Goal: Information Seeking & Learning: Learn about a topic

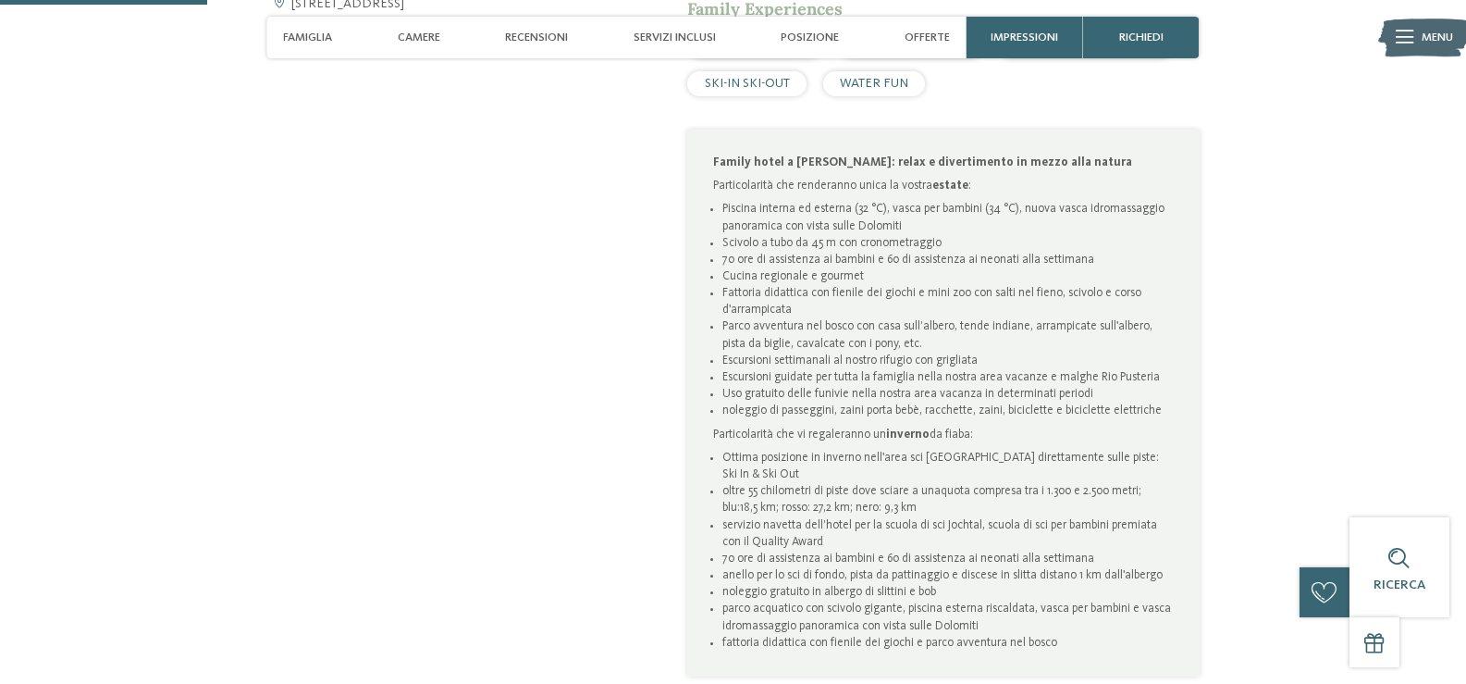
scroll to position [1017, 0]
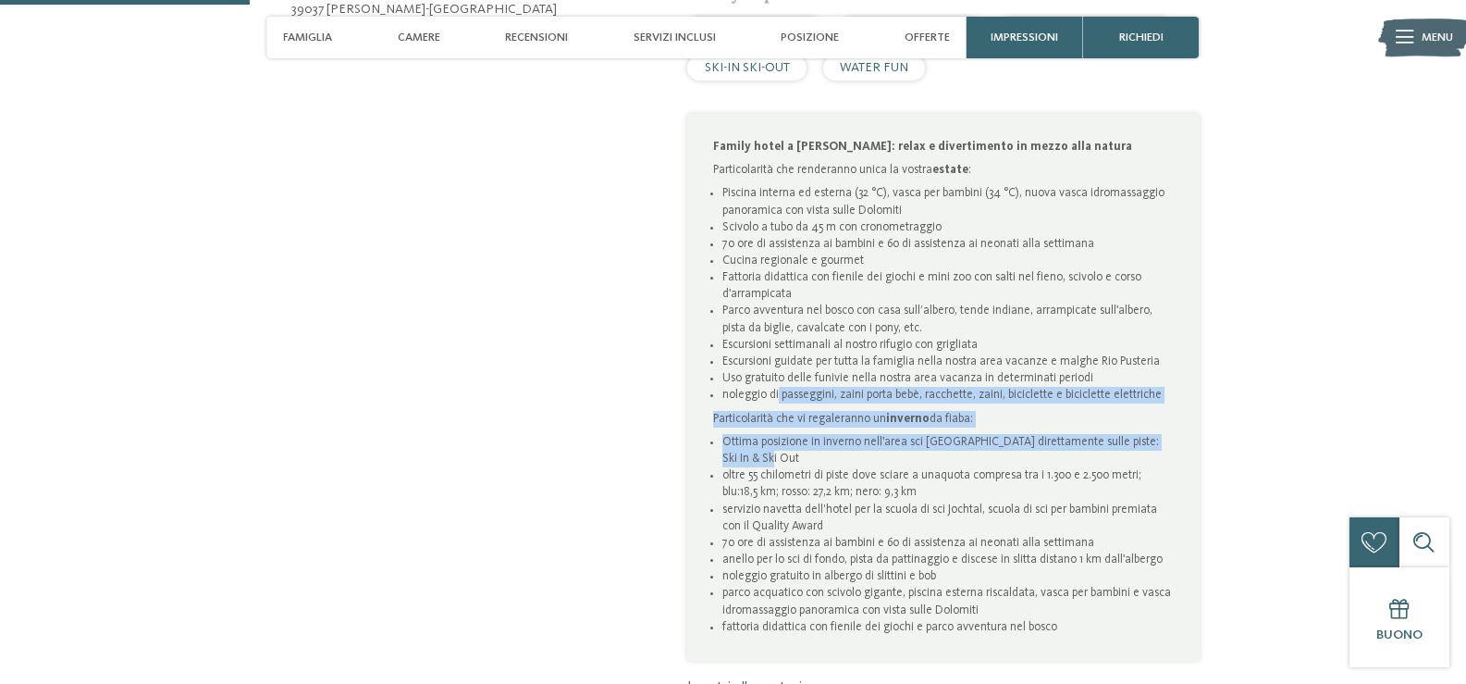
drag, startPoint x: 776, startPoint y: 388, endPoint x: 1068, endPoint y: 458, distance: 300.6
click at [1068, 458] on div "Family hotel a [PERSON_NAME]: relax e divertimento in mezzo alla natura Partico…" at bounding box center [944, 387] width 462 height 497
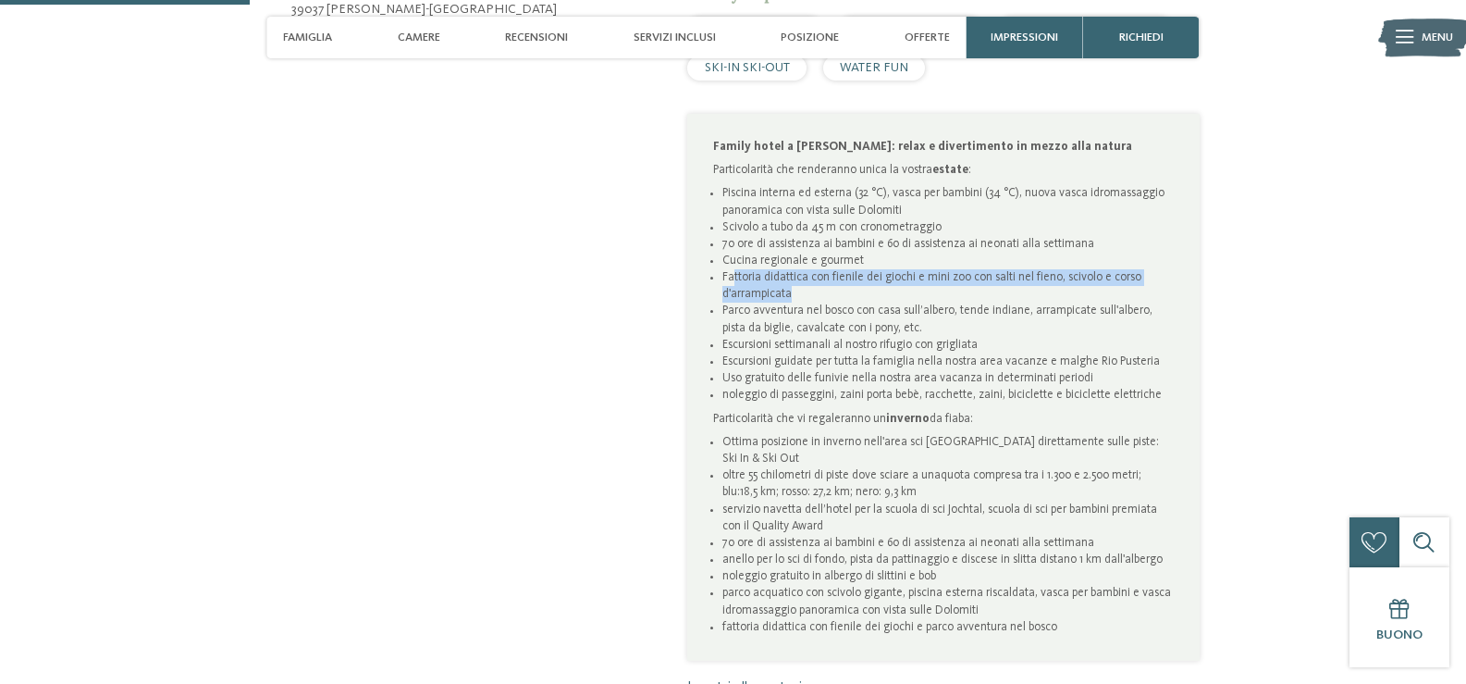
drag, startPoint x: 735, startPoint y: 270, endPoint x: 870, endPoint y: 295, distance: 137.3
click at [870, 295] on li "Fattoria didattica con fienile dei giochi e mini zoo con salti nel fieno, scivo…" at bounding box center [948, 285] width 452 height 33
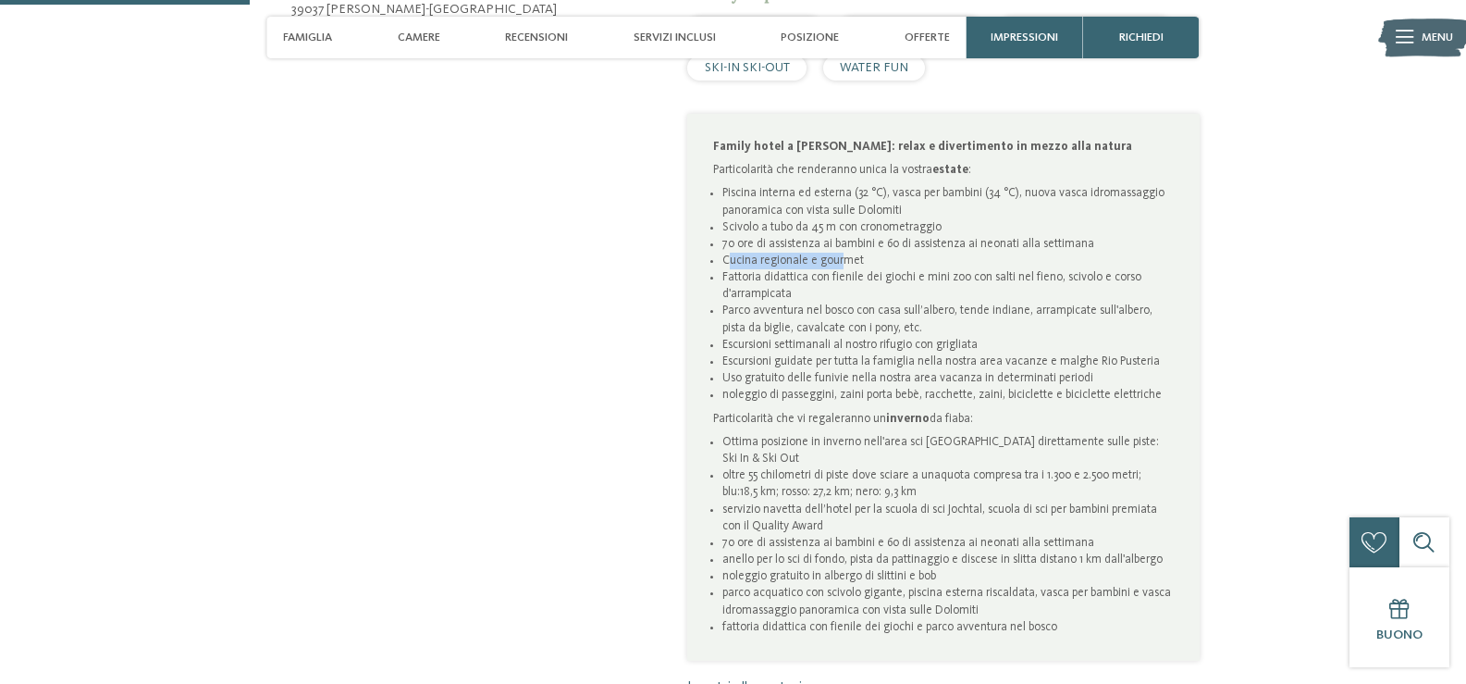
drag, startPoint x: 727, startPoint y: 253, endPoint x: 840, endPoint y: 254, distance: 112.9
click at [840, 254] on li "Cucina regionale e gourmet" at bounding box center [948, 261] width 452 height 17
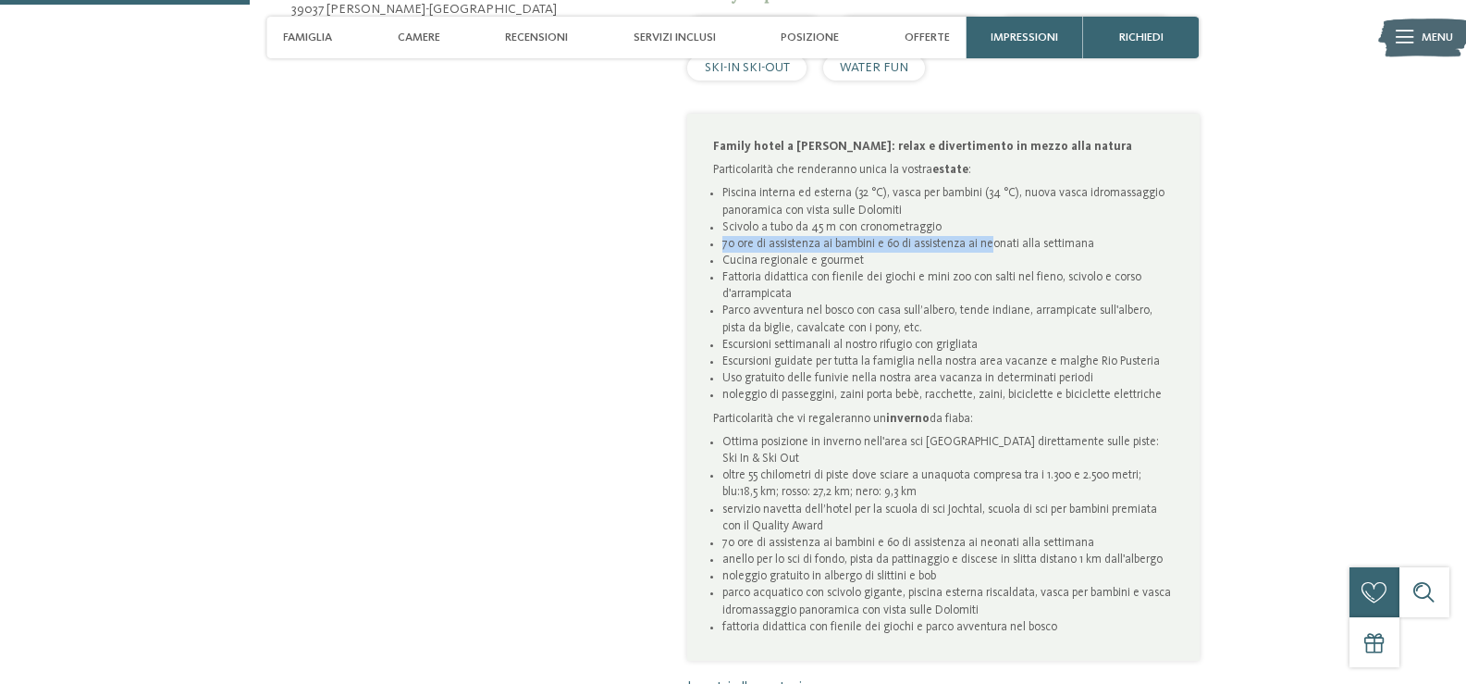
drag, startPoint x: 714, startPoint y: 242, endPoint x: 981, endPoint y: 236, distance: 267.4
click at [987, 236] on li "70 ore di assistenza ai bambini e 60 di assistenza ai neonati alla settimana" at bounding box center [948, 244] width 452 height 17
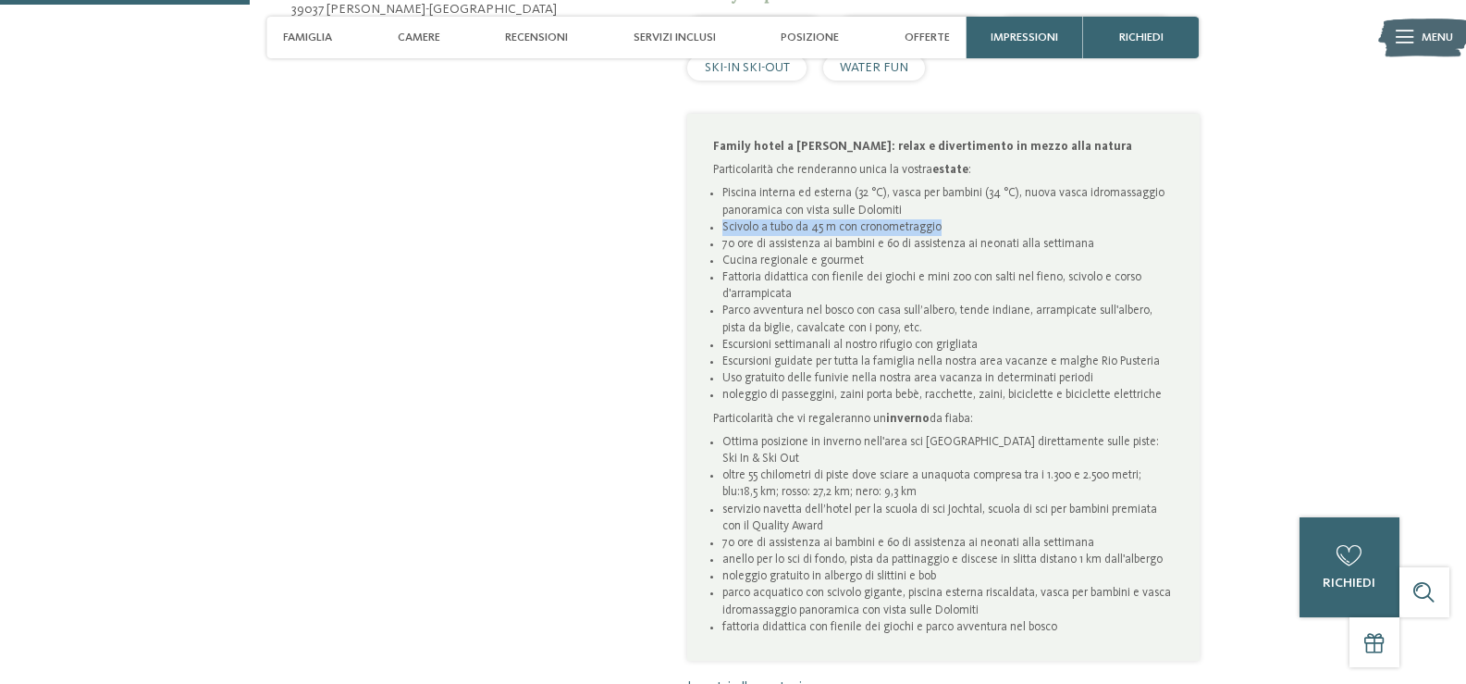
drag, startPoint x: 714, startPoint y: 233, endPoint x: 958, endPoint y: 219, distance: 244.6
click at [958, 219] on li "Scivolo a tubo da 45 m con cronometraggio" at bounding box center [948, 227] width 452 height 17
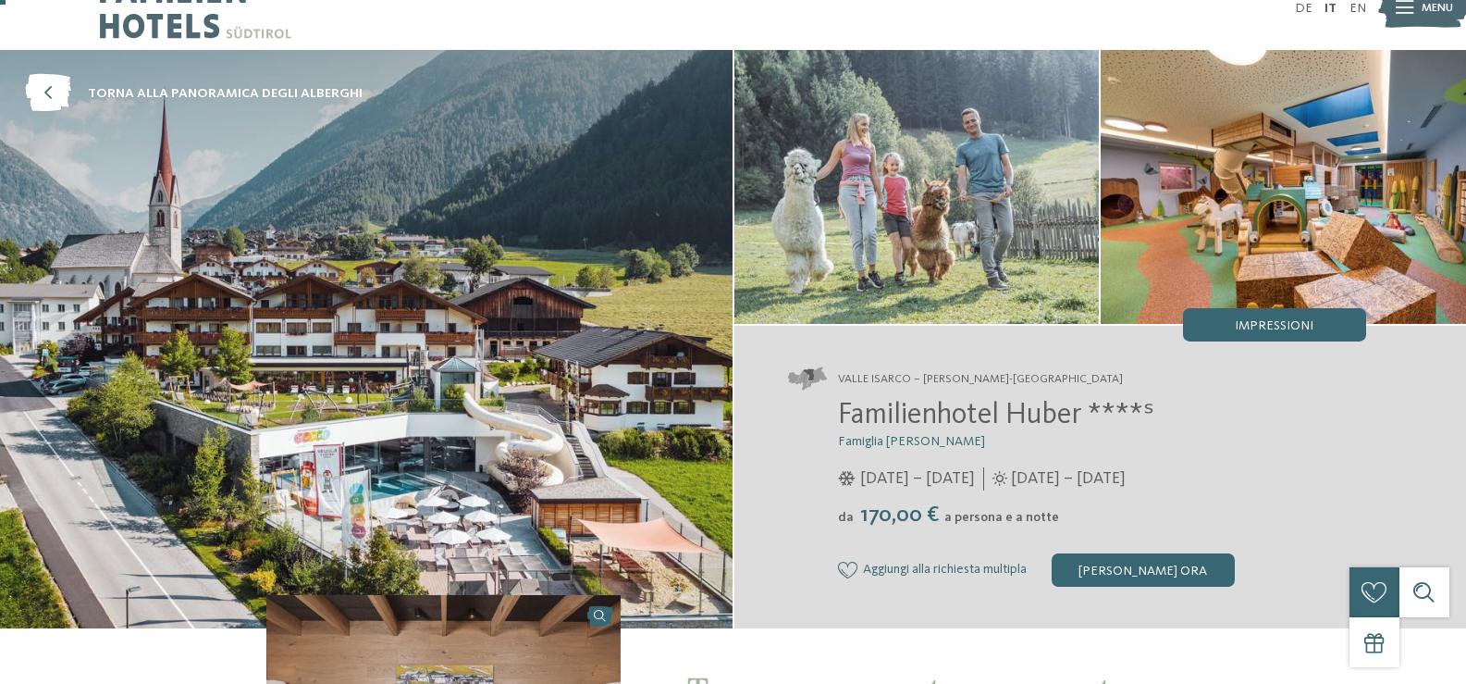
scroll to position [0, 0]
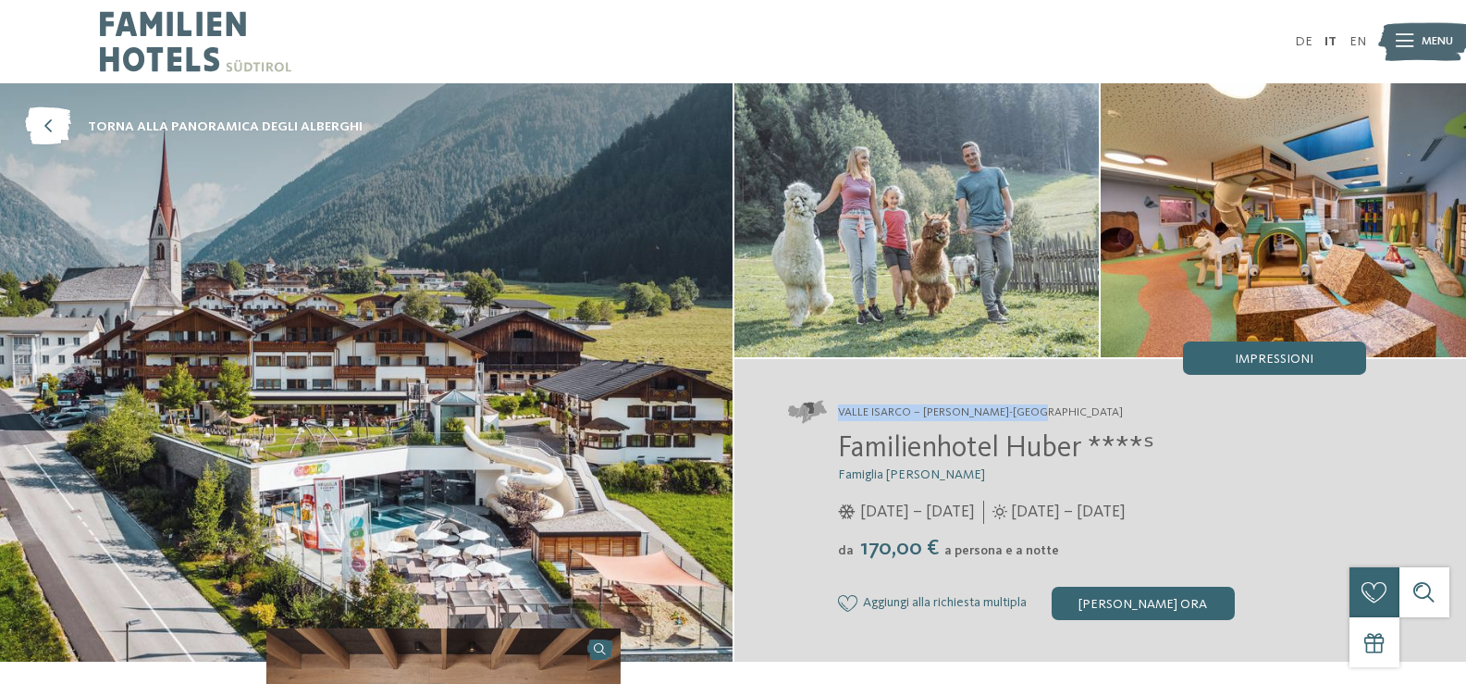
drag, startPoint x: 840, startPoint y: 413, endPoint x: 1067, endPoint y: 402, distance: 227.8
click at [1067, 402] on address "Valle Isarco – [PERSON_NAME]-[GEOGRAPHIC_DATA]" at bounding box center [1077, 412] width 578 height 23
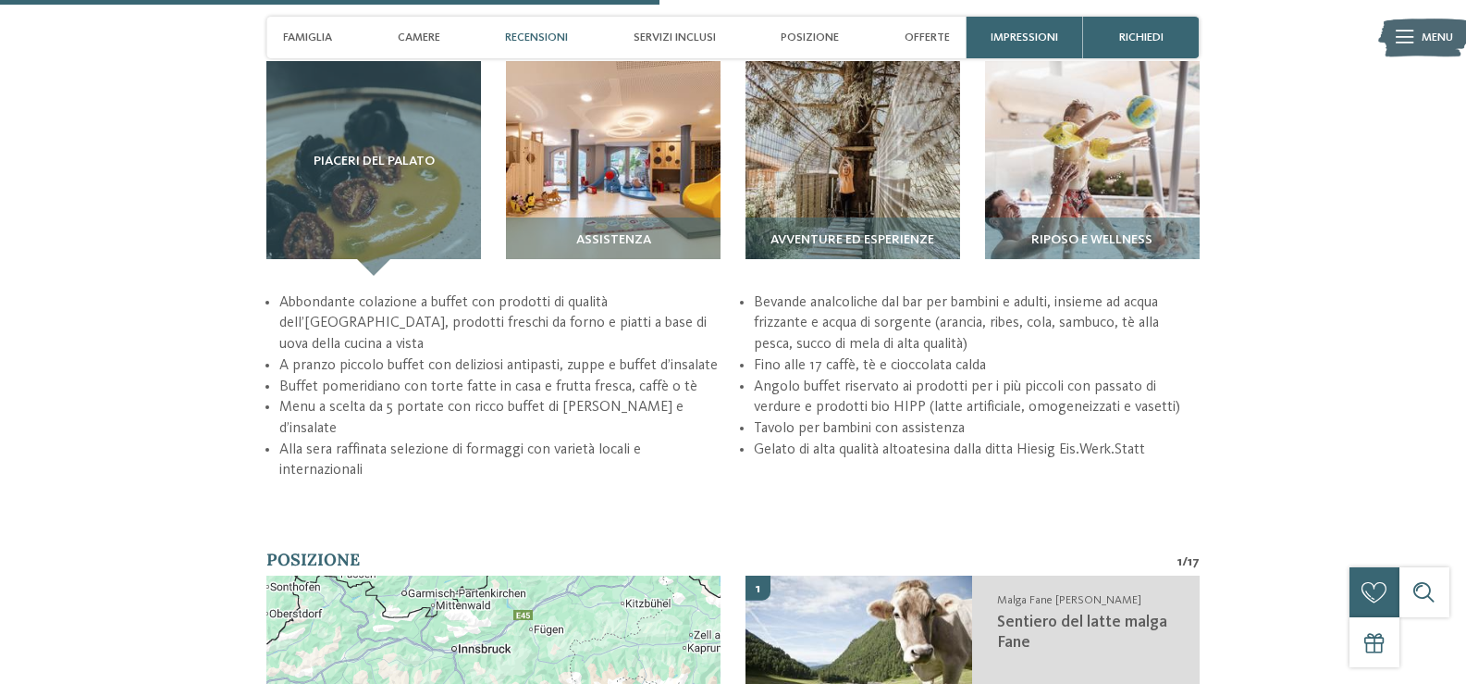
scroll to position [2682, 0]
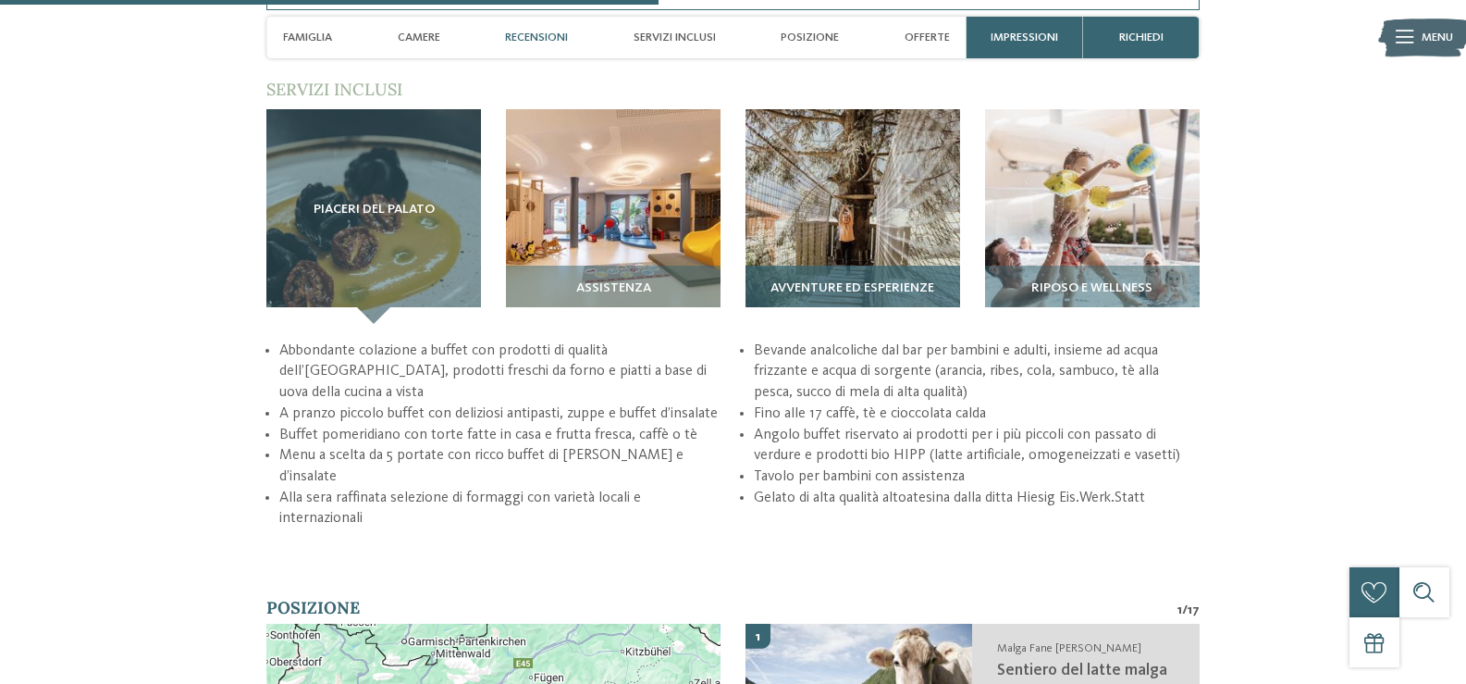
click at [892, 288] on span "Avventure ed esperienze" at bounding box center [853, 288] width 164 height 15
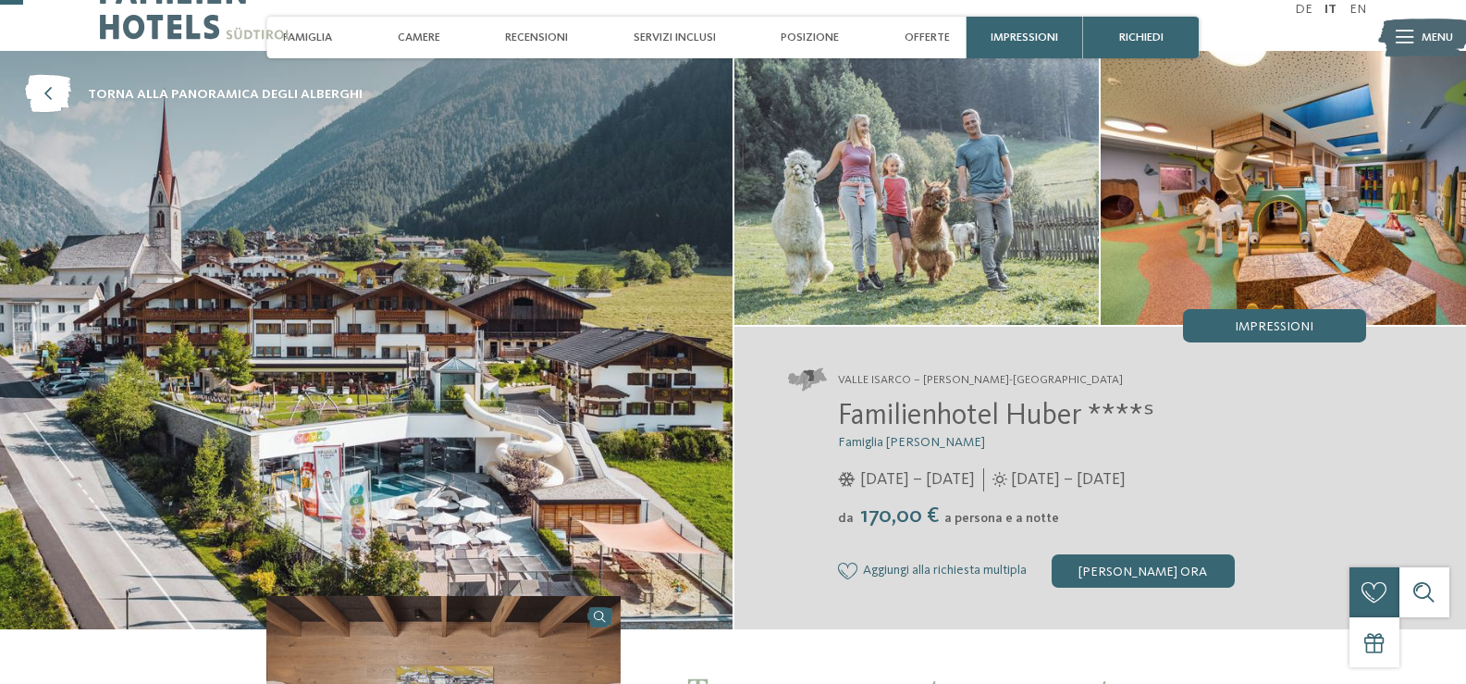
scroll to position [0, 0]
